Goal: Find contact information: Find contact information

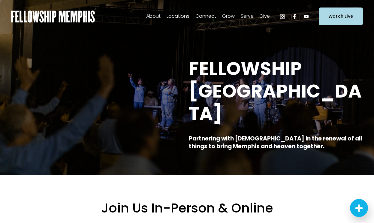
click at [0, 0] on span "Staff" at bounding box center [0, 0] width 0 height 0
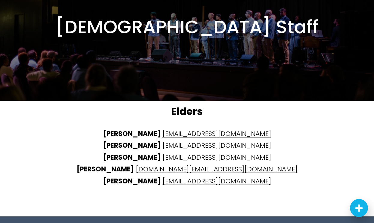
scroll to position [1428, 0]
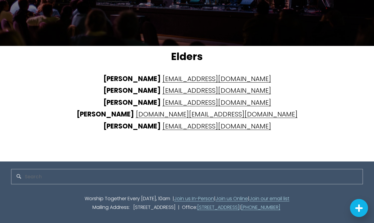
drag, startPoint x: 327, startPoint y: 206, endPoint x: 287, endPoint y: 206, distance: 39.3
click at [287, 206] on p "Worship Together Every Sunday, 10am | Join us In-Person | Join us Online | Join…" at bounding box center [186, 202] width 351 height 17
copy p "[PHONE_NUMBER]"
